Goal: Check status: Check status

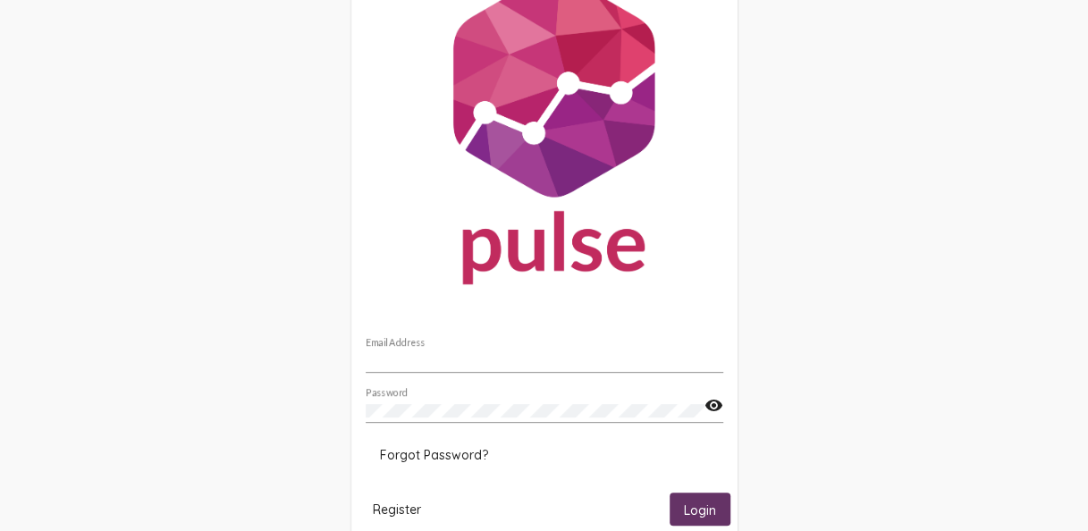
scroll to position [121, 0]
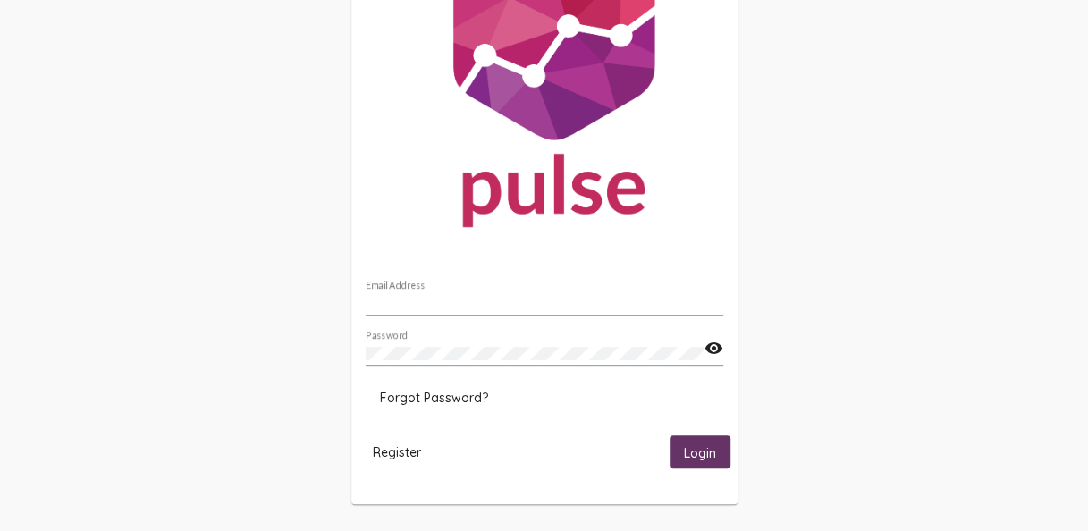
type input "[EMAIL_ADDRESS][DOMAIN_NAME]"
click at [708, 460] on span "Login" at bounding box center [700, 452] width 32 height 16
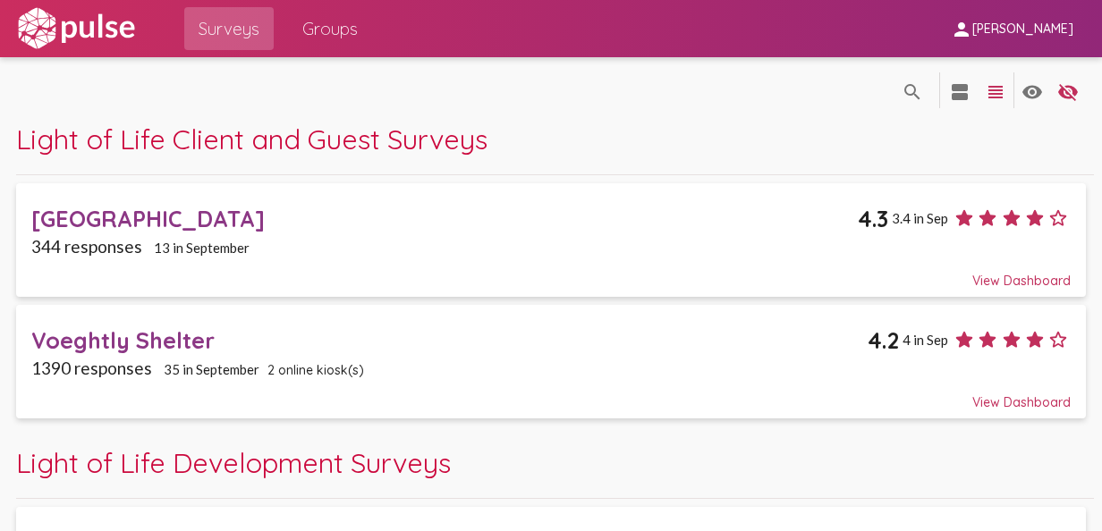
click at [308, 14] on span "Groups" at bounding box center [329, 29] width 55 height 32
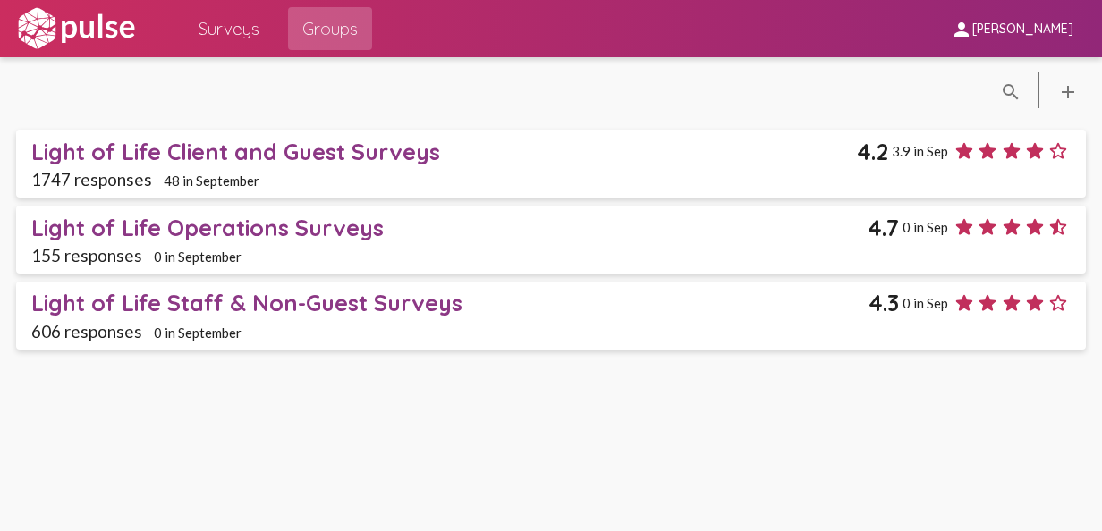
click at [367, 147] on div "Light of Life Client and Guest Surveys" at bounding box center [443, 152] width 825 height 28
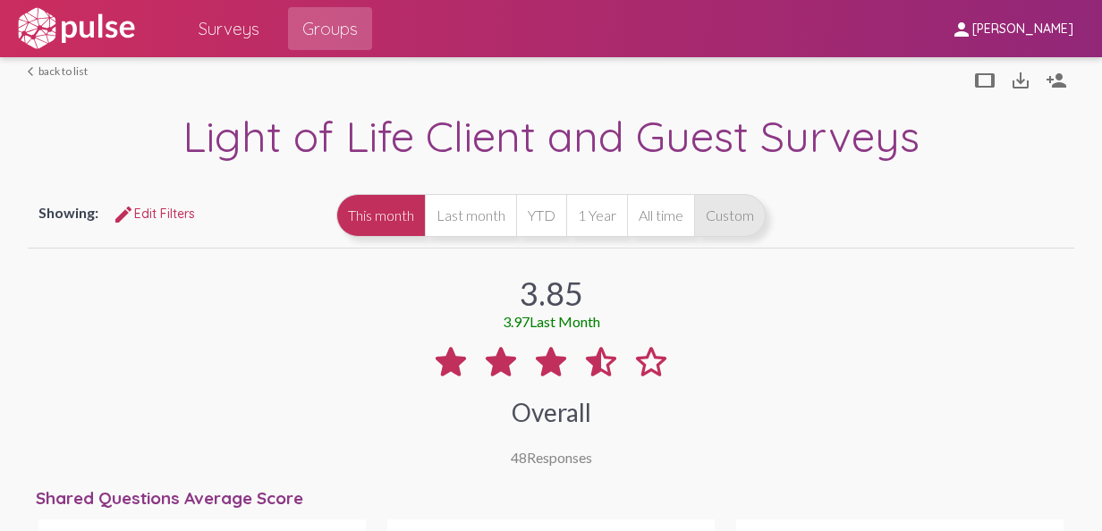
click at [765, 221] on button "Custom" at bounding box center [730, 215] width 72 height 43
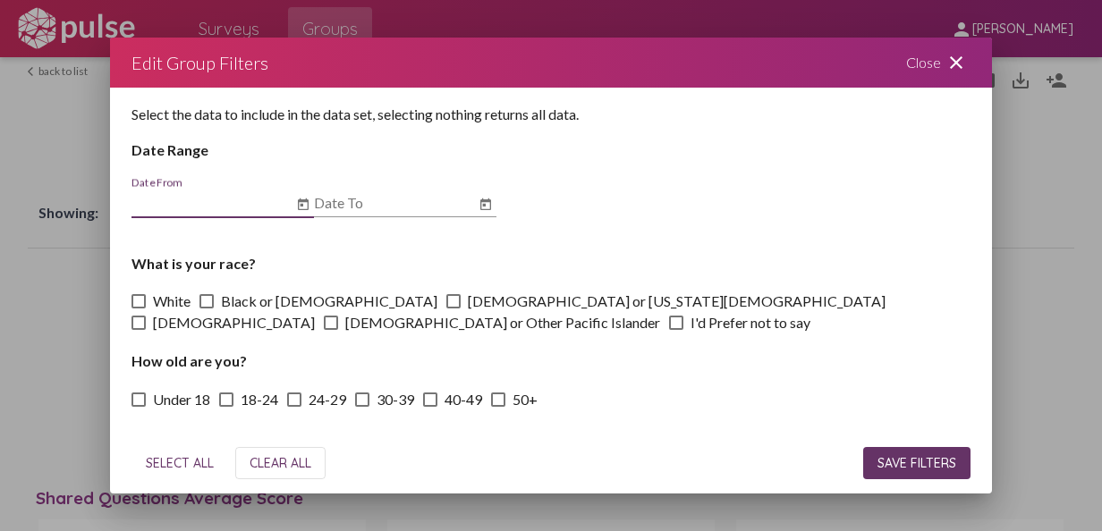
click at [307, 204] on icon "Open calendar" at bounding box center [303, 204] width 14 height 21
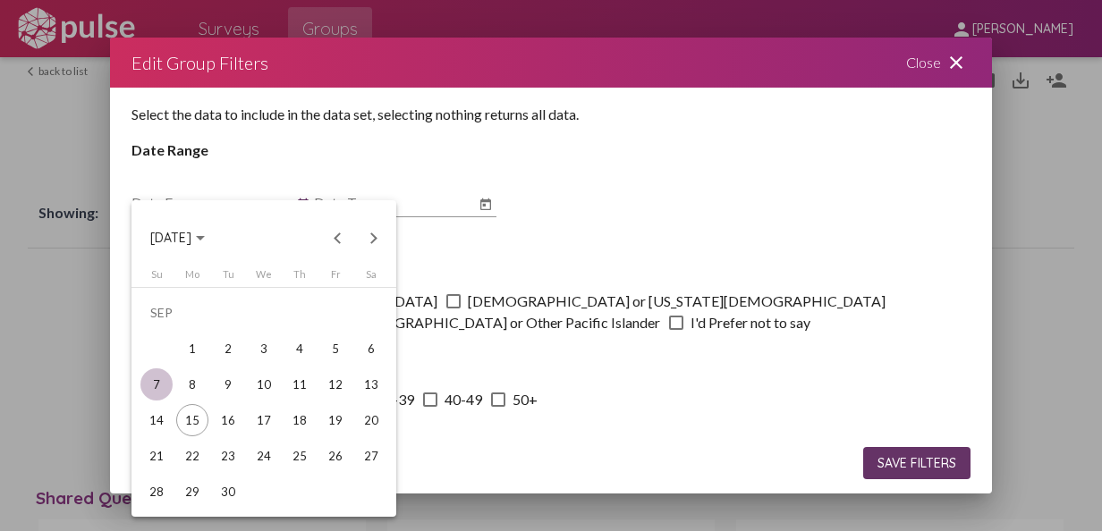
click at [163, 387] on div "7" at bounding box center [156, 384] width 32 height 32
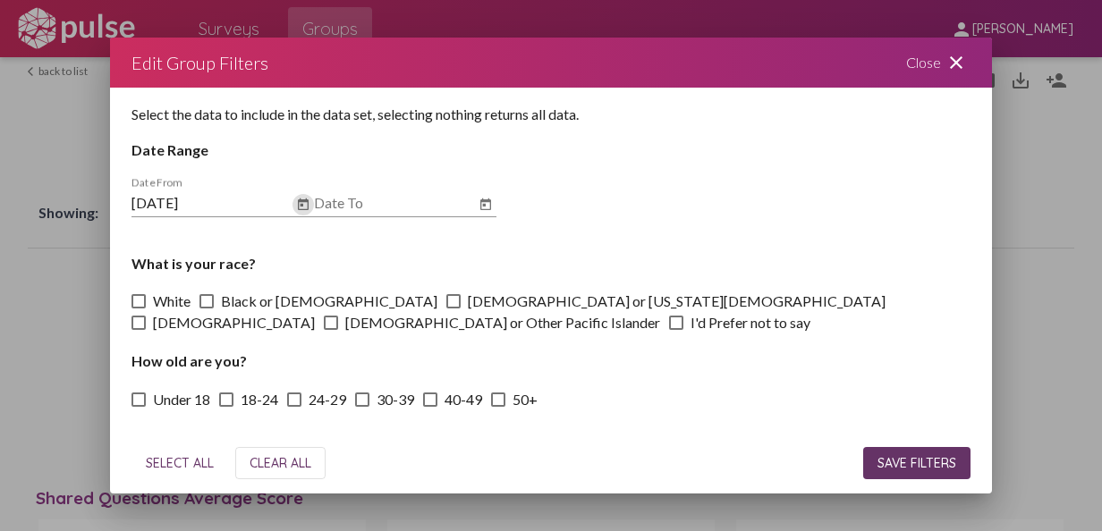
click at [300, 195] on icon "Open calendar" at bounding box center [303, 204] width 14 height 21
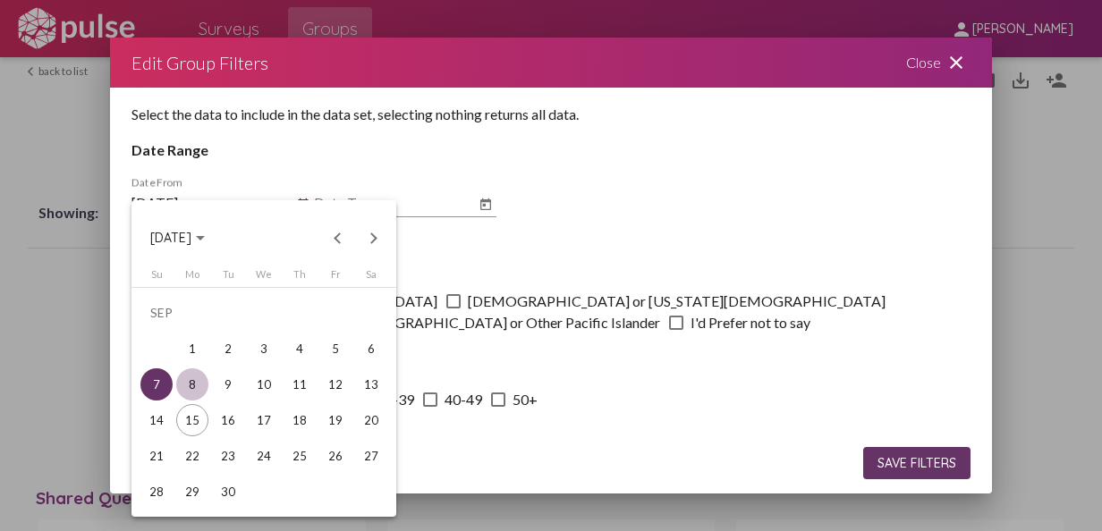
click at [198, 384] on div "8" at bounding box center [192, 384] width 32 height 32
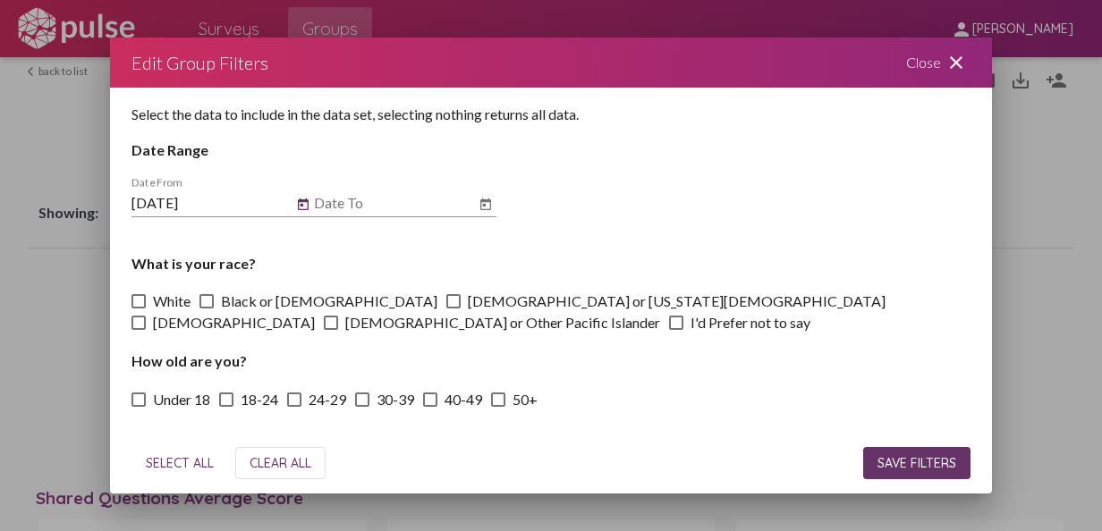
type input "9/8/2025"
click at [490, 209] on icon "Open calendar" at bounding box center [485, 204] width 11 height 12
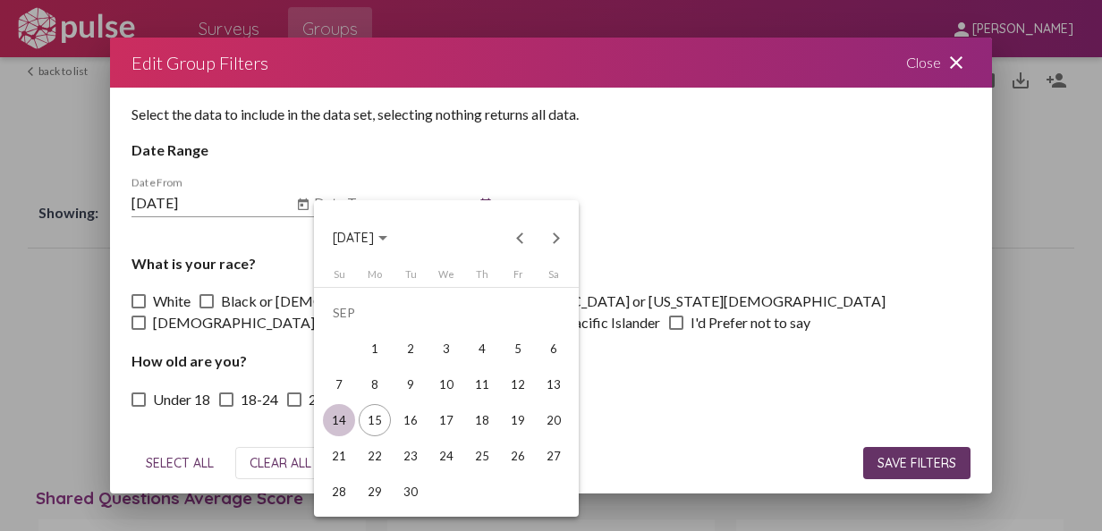
click at [337, 415] on div "14" at bounding box center [339, 420] width 32 height 32
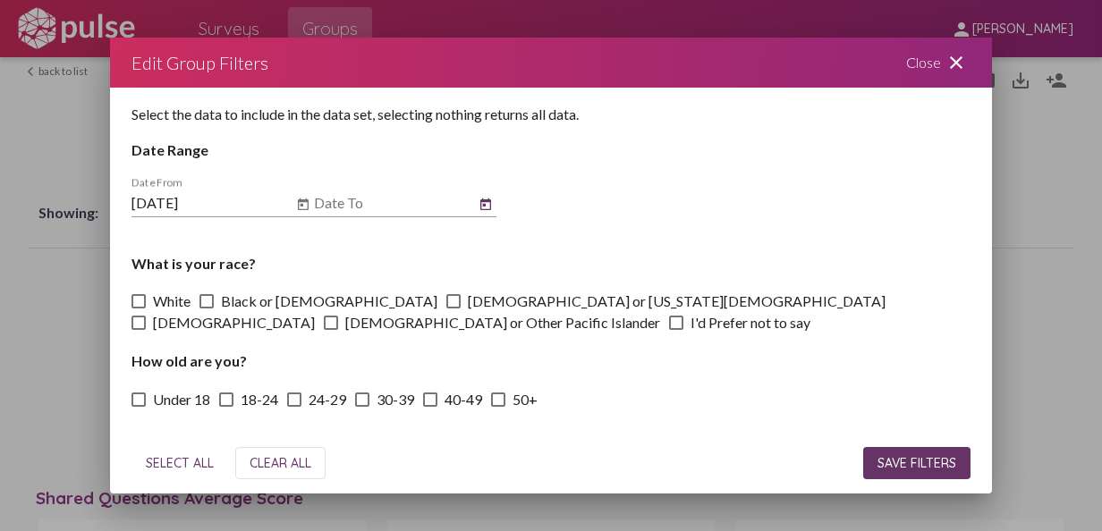
type input "9/14/2025"
click at [887, 463] on span "SAVE FILTERS" at bounding box center [916, 463] width 79 height 16
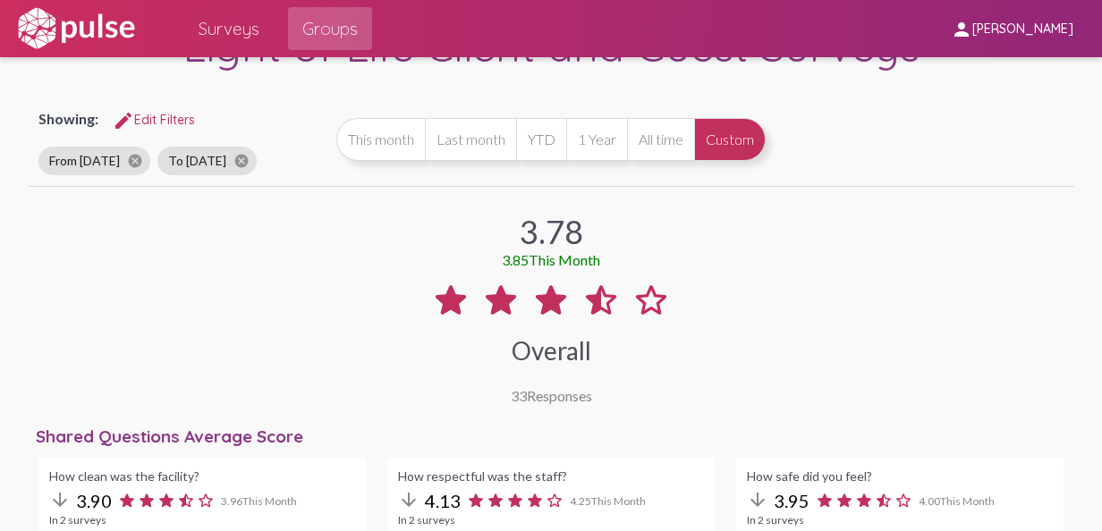
scroll to position [179, 0]
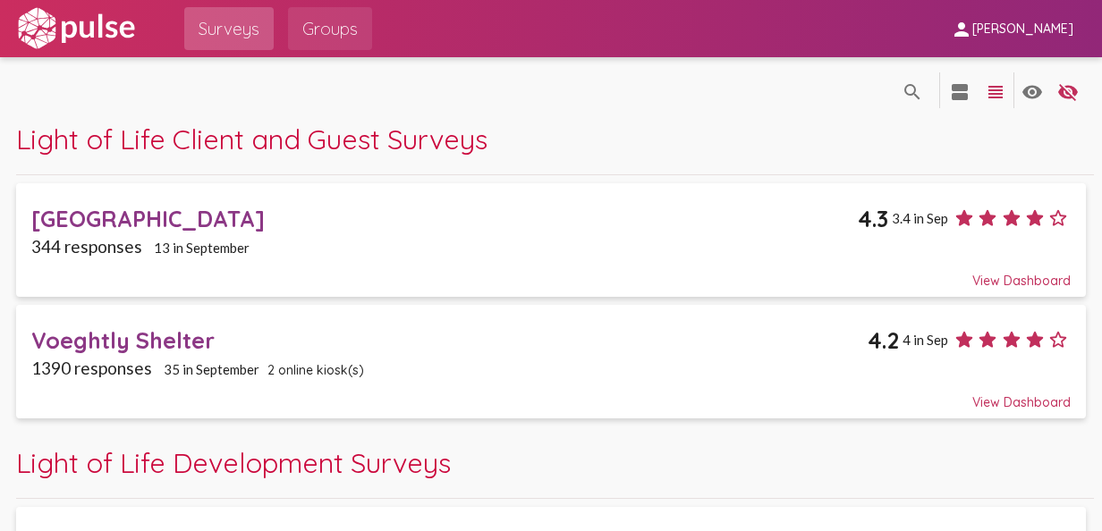
click at [342, 21] on span "Groups" at bounding box center [329, 29] width 55 height 32
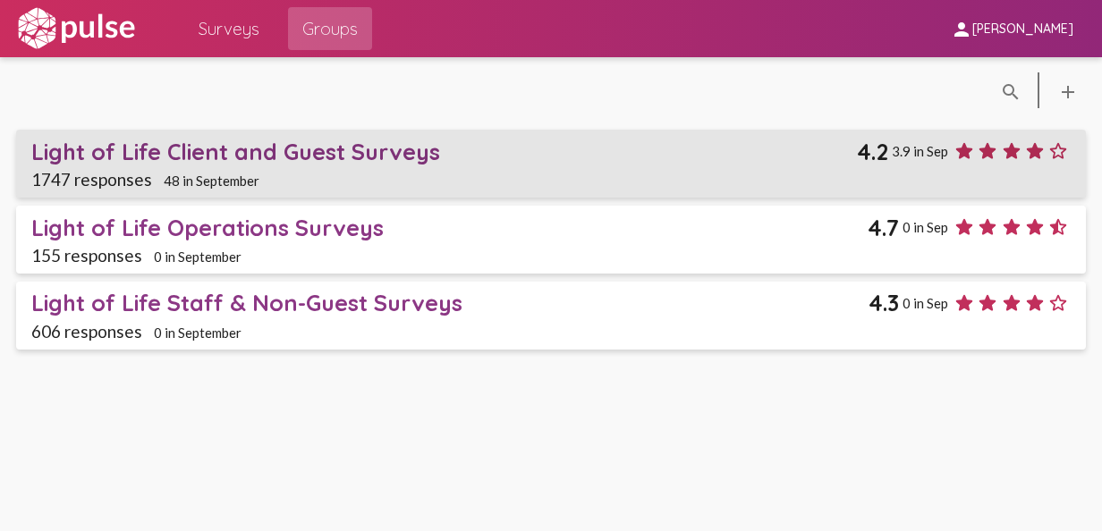
click at [308, 167] on span "Light of Life Client and Guest Surveys 4.2 3.9 in [DATE] responses 48 in Septem…" at bounding box center [550, 164] width 1039 height 52
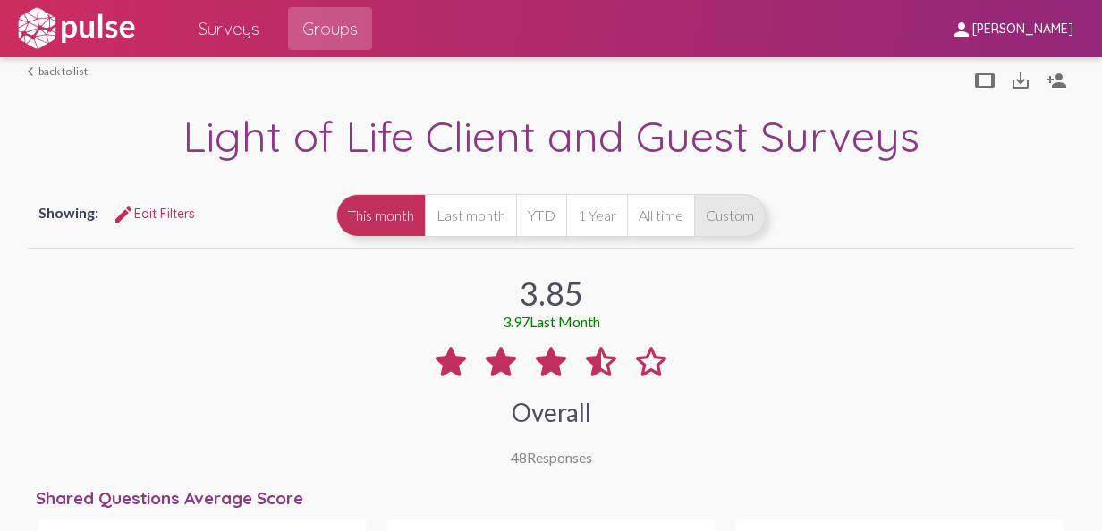
click at [765, 224] on button "Custom" at bounding box center [730, 215] width 72 height 43
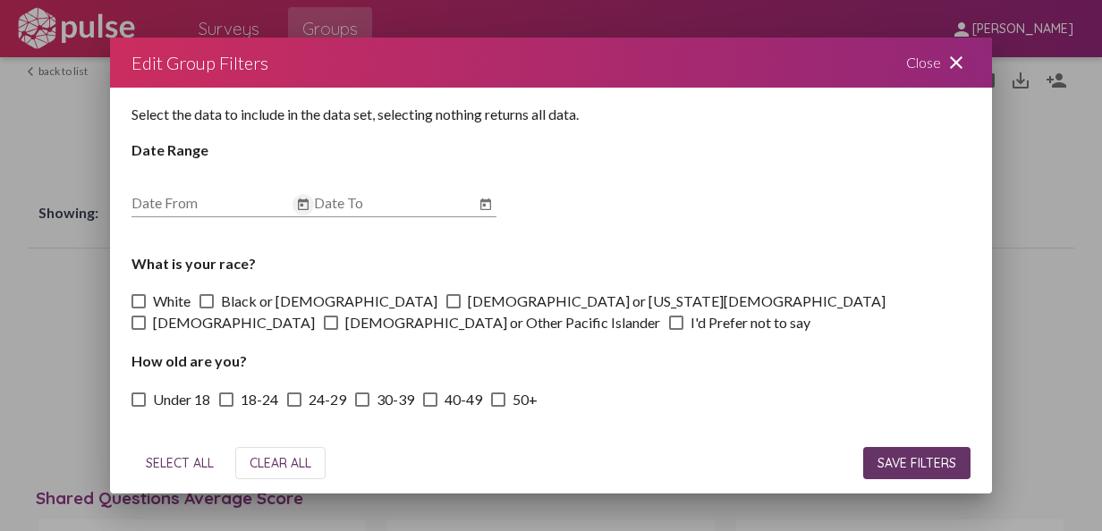
click at [303, 207] on icon "Open calendar" at bounding box center [303, 204] width 14 height 21
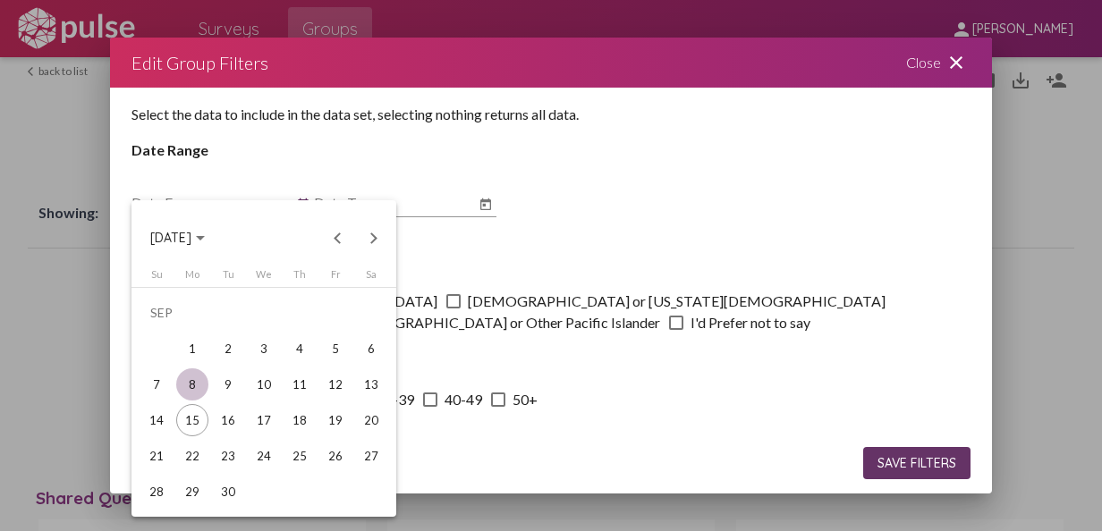
click at [195, 372] on div "8" at bounding box center [192, 384] width 32 height 32
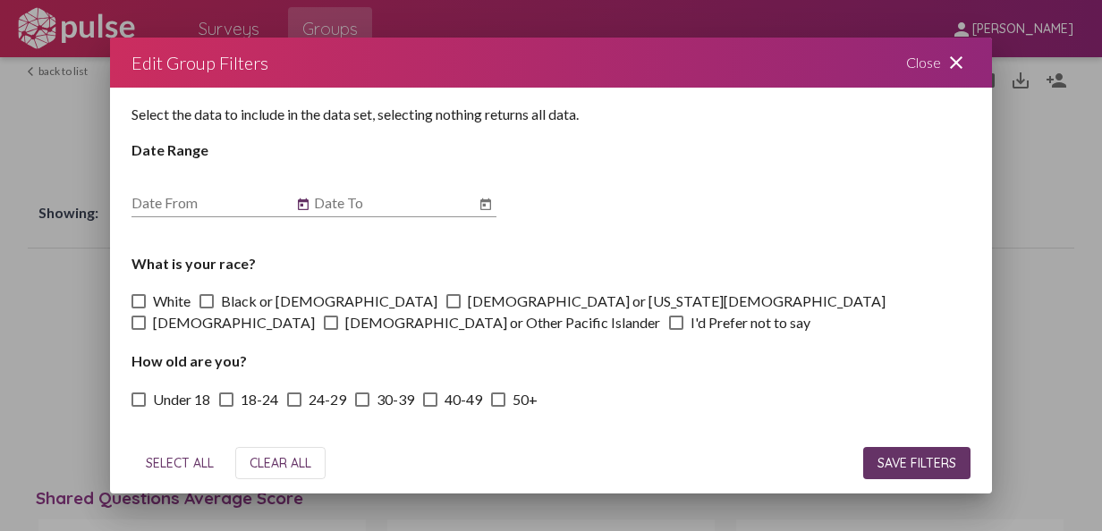
type input "[DATE]"
click at [490, 190] on div "Date To" at bounding box center [405, 197] width 182 height 40
click at [486, 201] on icon "Open calendar" at bounding box center [485, 204] width 11 height 12
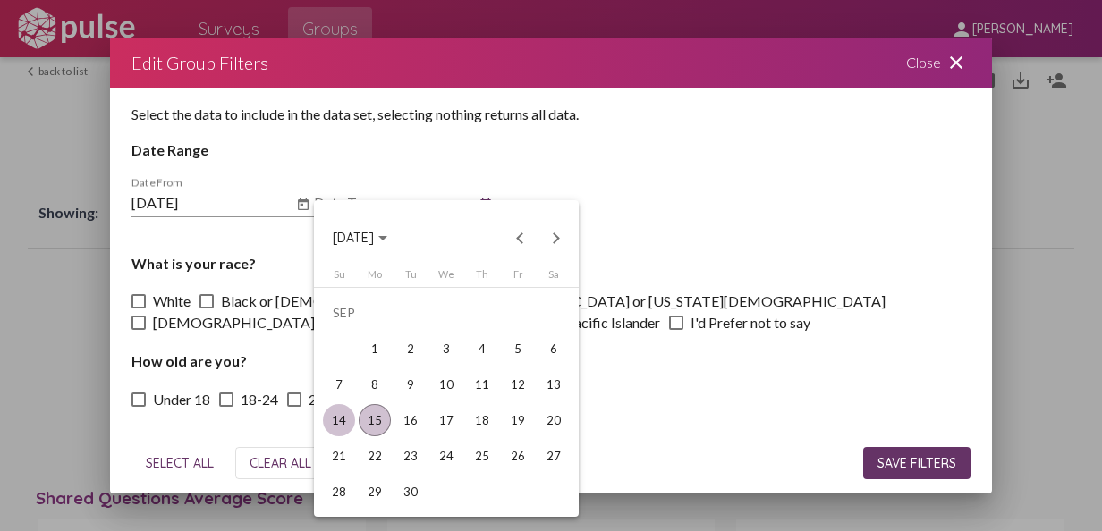
click at [331, 410] on div "14" at bounding box center [339, 420] width 32 height 32
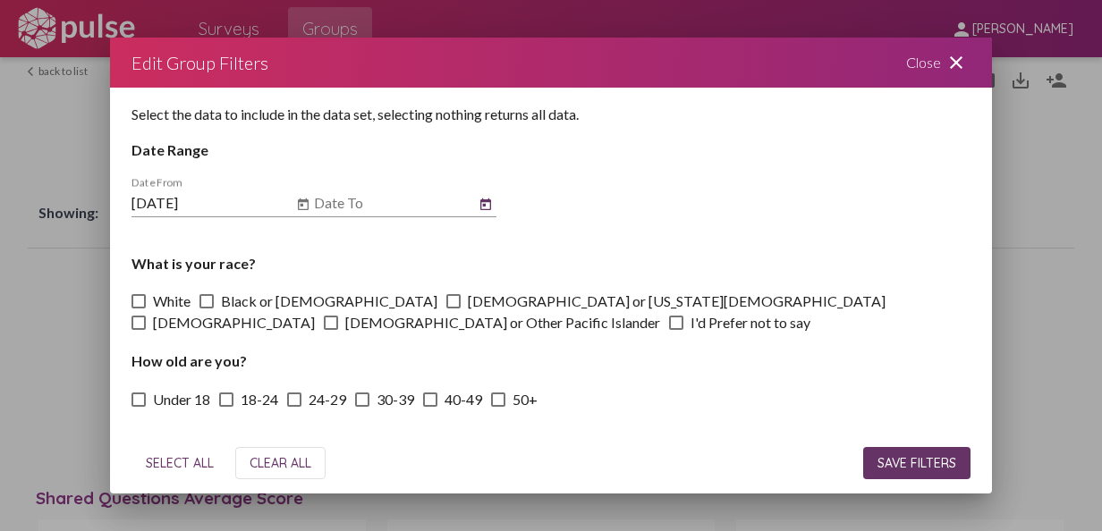
type input "9/14/2025"
click at [891, 456] on span "SAVE FILTERS" at bounding box center [916, 463] width 79 height 16
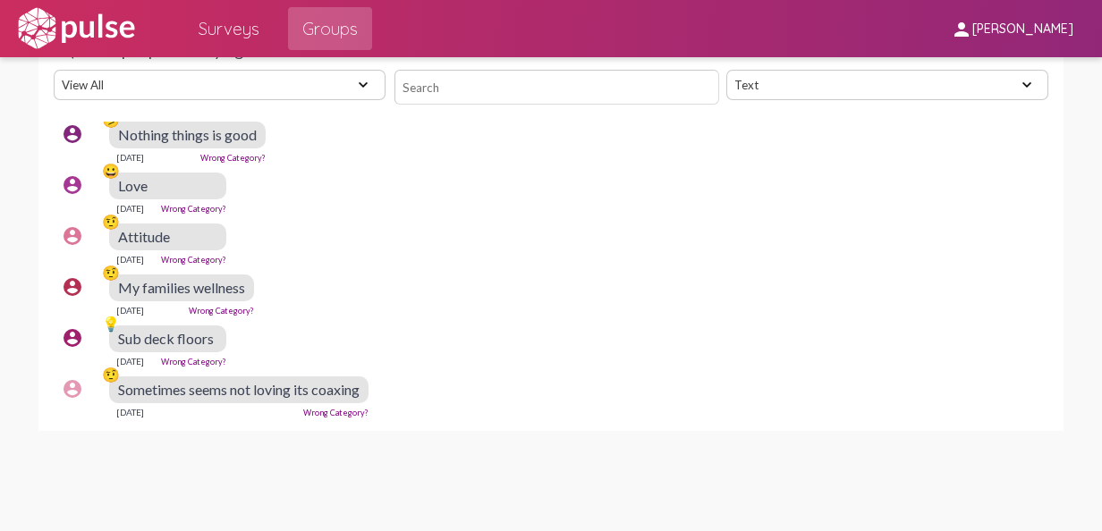
scroll to position [1093, 0]
